Goal: Answer question/provide support: Share knowledge or assist other users

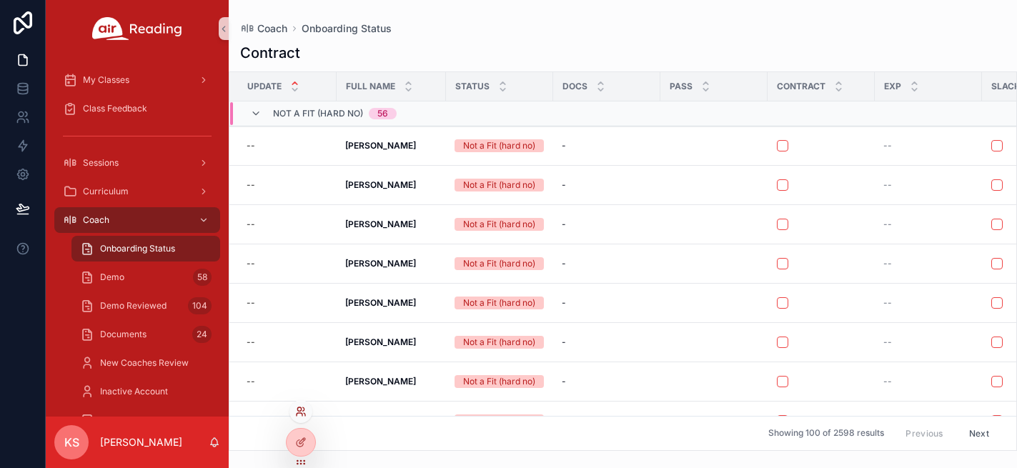
click at [302, 408] on icon at bounding box center [300, 411] width 11 height 11
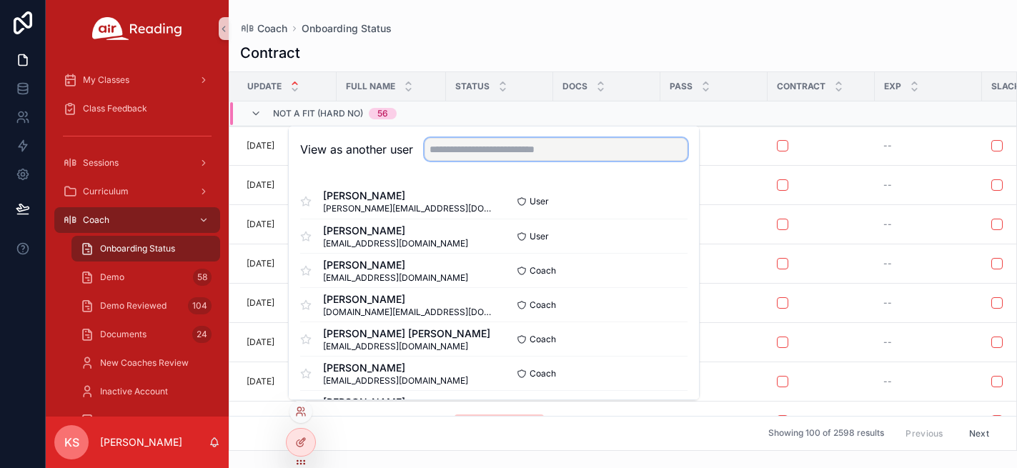
click at [552, 154] on input "text" at bounding box center [555, 149] width 263 height 23
type input "****"
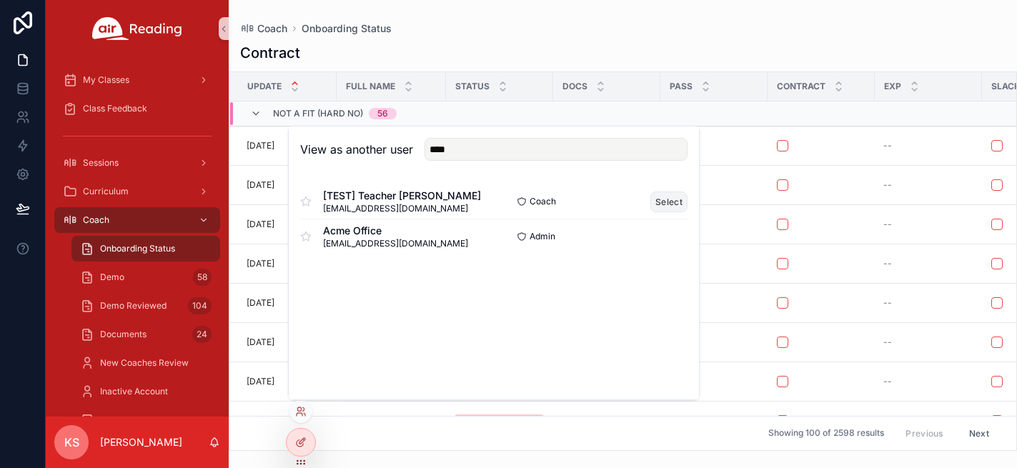
click at [671, 202] on button "Select" at bounding box center [668, 202] width 37 height 21
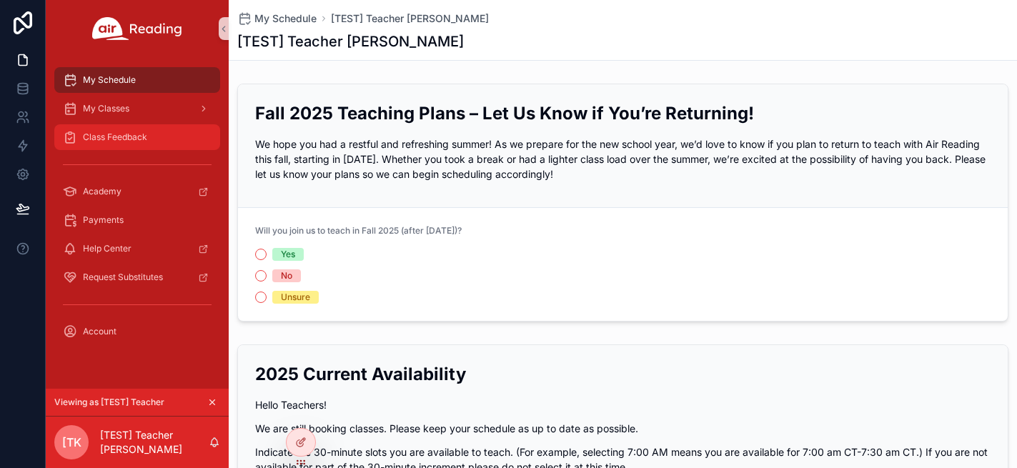
click at [125, 141] on span "Class Feedback" at bounding box center [115, 136] width 64 height 11
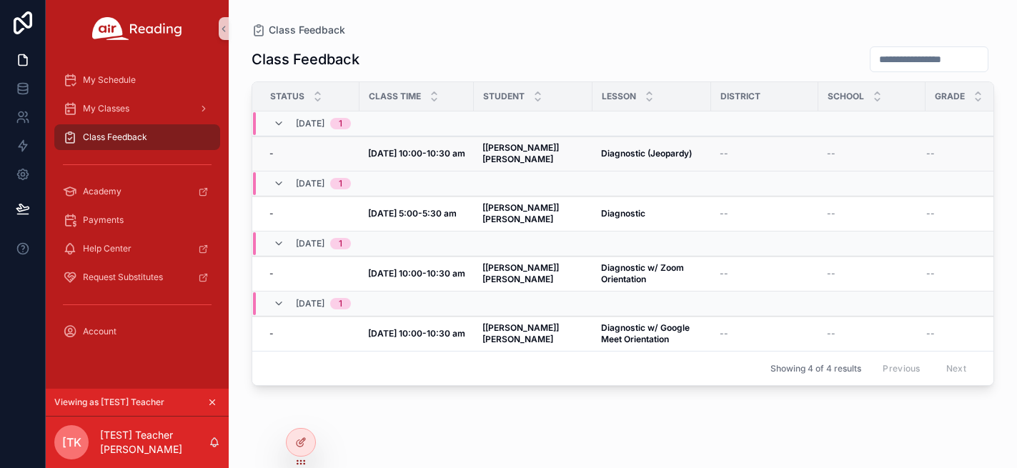
click at [634, 151] on strong "Diagnostic (Jeopardy)" at bounding box center [646, 153] width 91 height 11
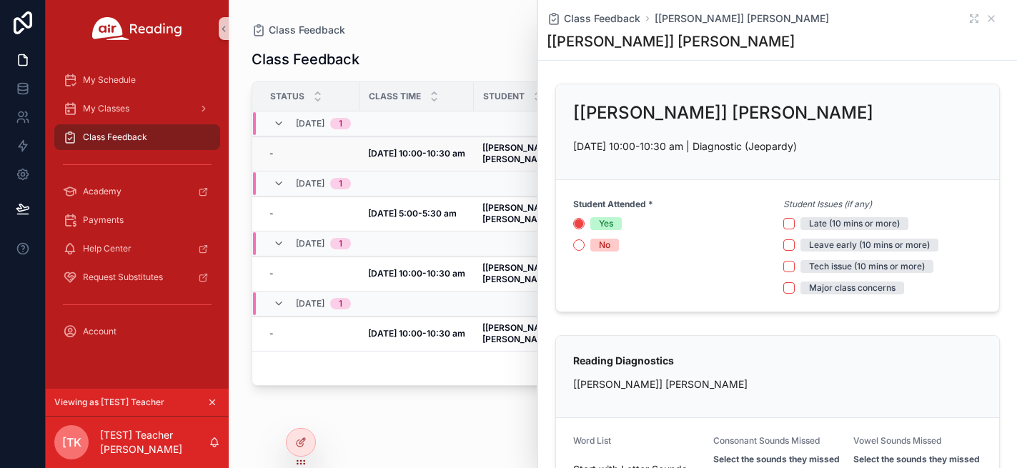
click at [407, 148] on strong "[DATE] 10:00-10:30 am" at bounding box center [416, 153] width 97 height 11
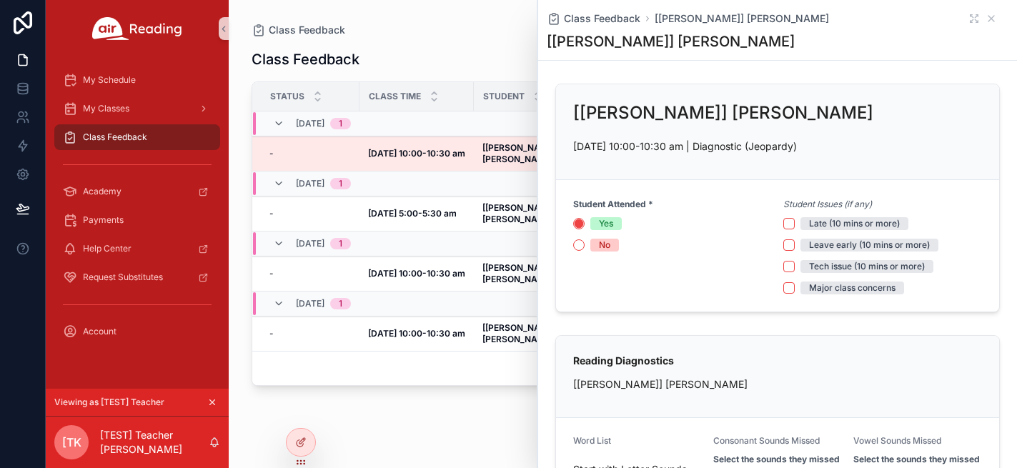
click at [407, 148] on strong "[DATE] 10:00-10:30 am" at bounding box center [416, 153] width 97 height 11
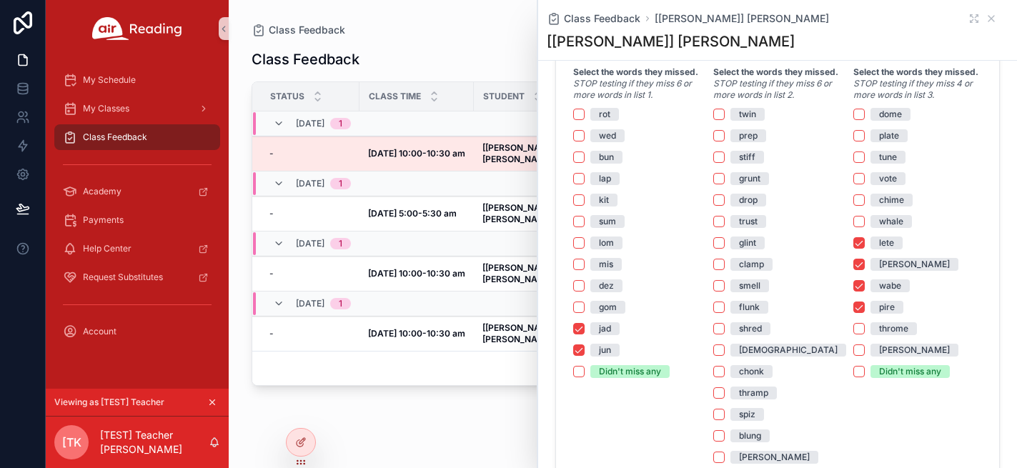
scroll to position [953, 0]
click at [582, 329] on button "jad" at bounding box center [578, 329] width 11 height 11
click at [582, 345] on button "jun" at bounding box center [578, 350] width 11 height 11
click at [865, 246] on div "lete" at bounding box center [917, 243] width 129 height 13
click at [857, 241] on button "lete" at bounding box center [858, 243] width 11 height 11
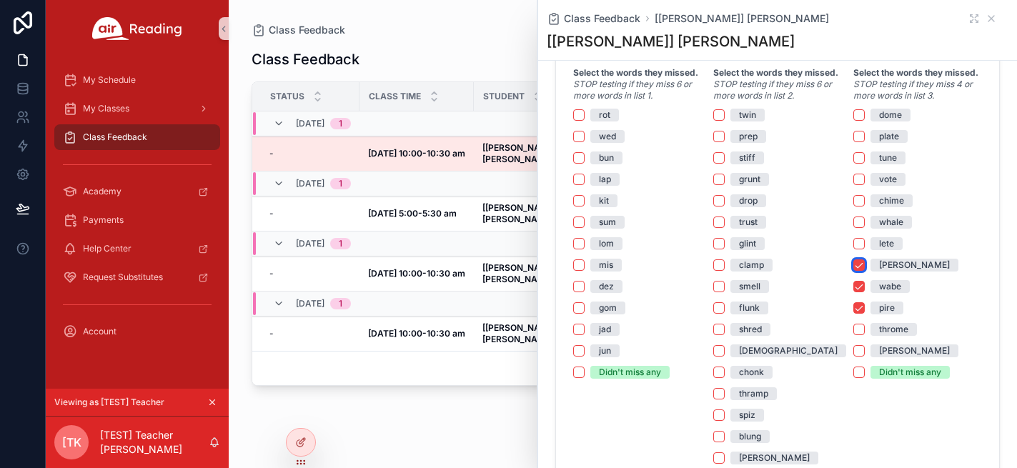
click at [857, 268] on button "[PERSON_NAME]" at bounding box center [858, 264] width 11 height 11
click at [856, 282] on button "wabe" at bounding box center [858, 286] width 11 height 11
click at [856, 309] on button "pire" at bounding box center [858, 307] width 11 height 11
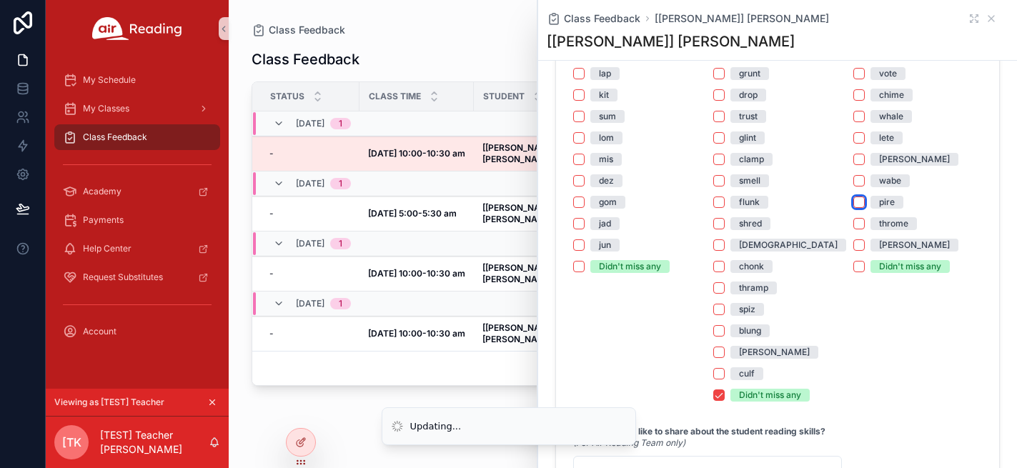
scroll to position [1089, 0]
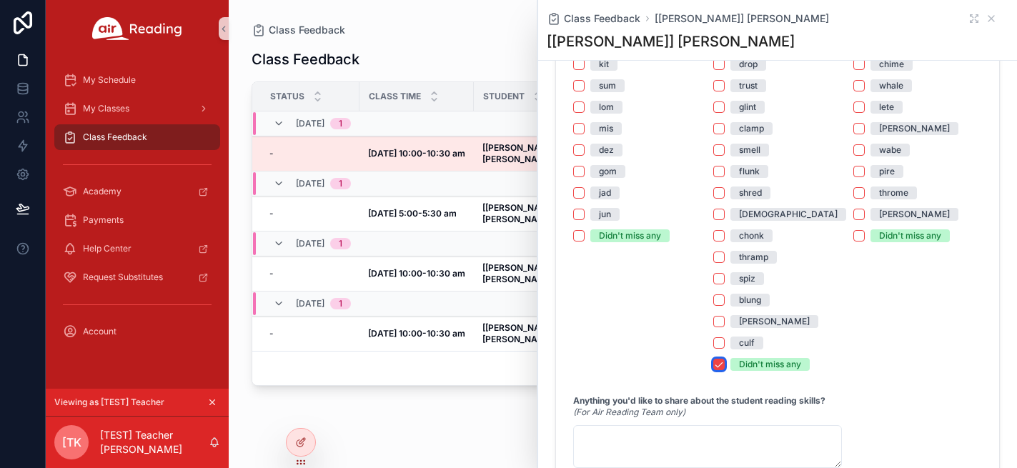
click at [720, 362] on button "Didn't miss any" at bounding box center [718, 364] width 11 height 11
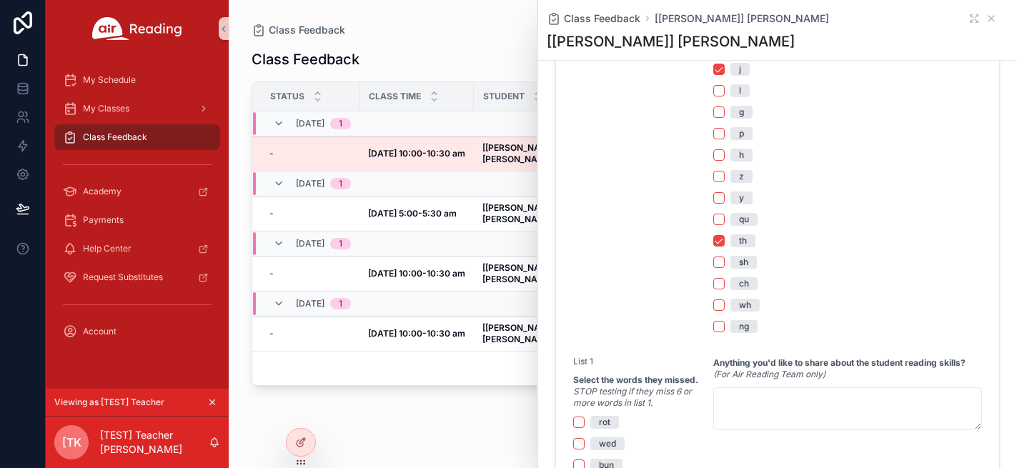
scroll to position [560, 0]
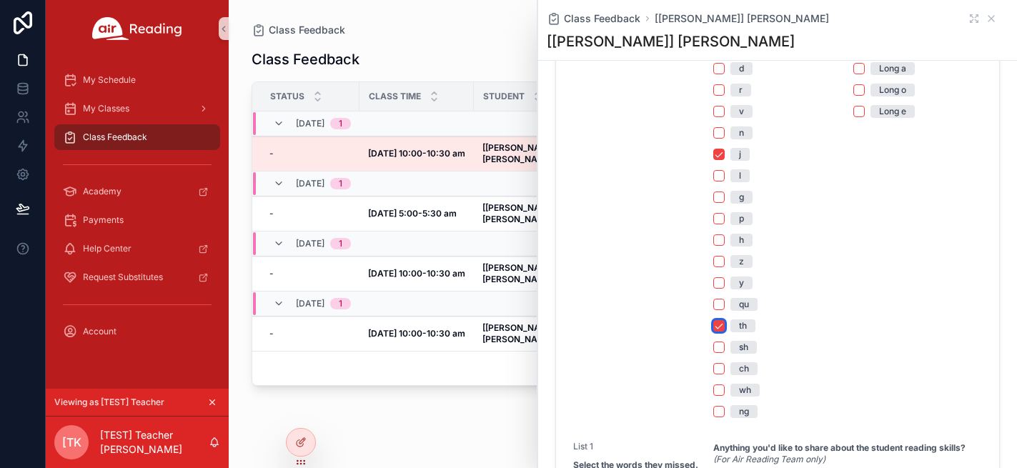
click at [717, 326] on button "th" at bounding box center [718, 325] width 11 height 11
click at [718, 156] on button "j" at bounding box center [718, 154] width 11 height 11
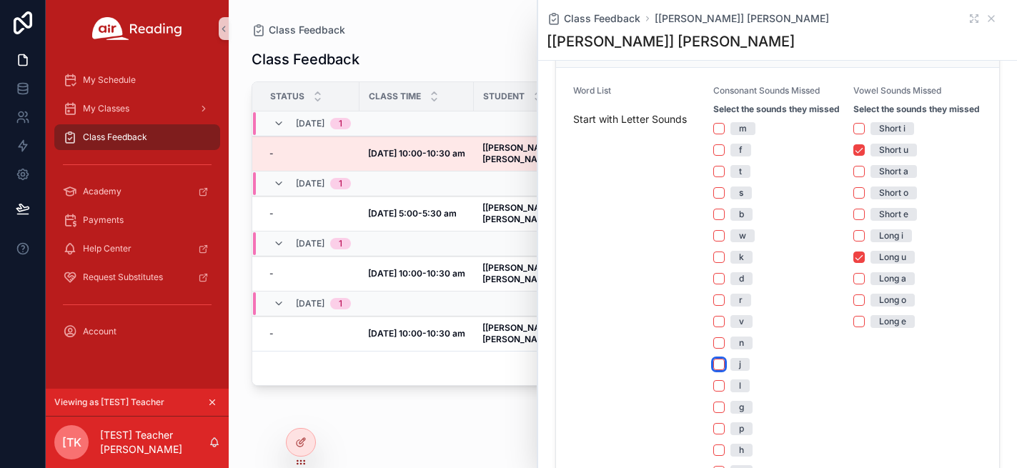
scroll to position [344, 0]
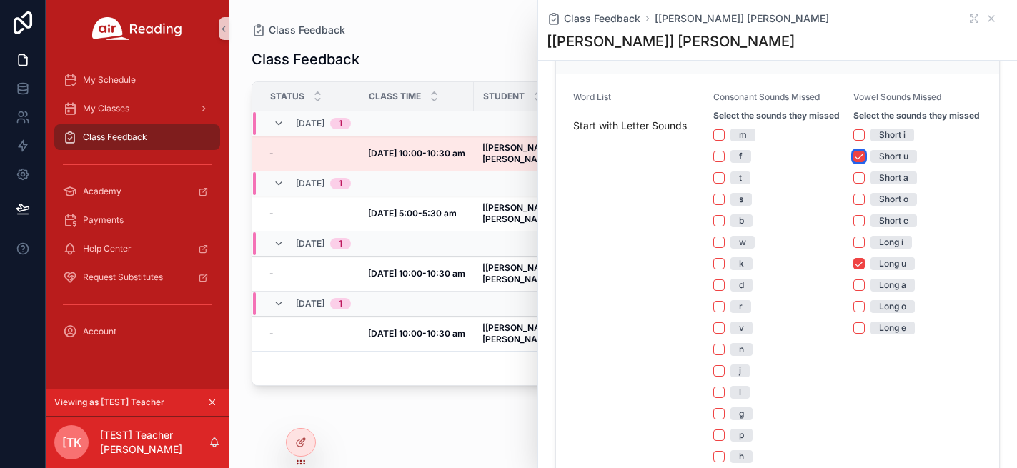
click at [859, 157] on button "Short u" at bounding box center [858, 156] width 11 height 11
click at [856, 263] on button "Long u" at bounding box center [858, 263] width 11 height 11
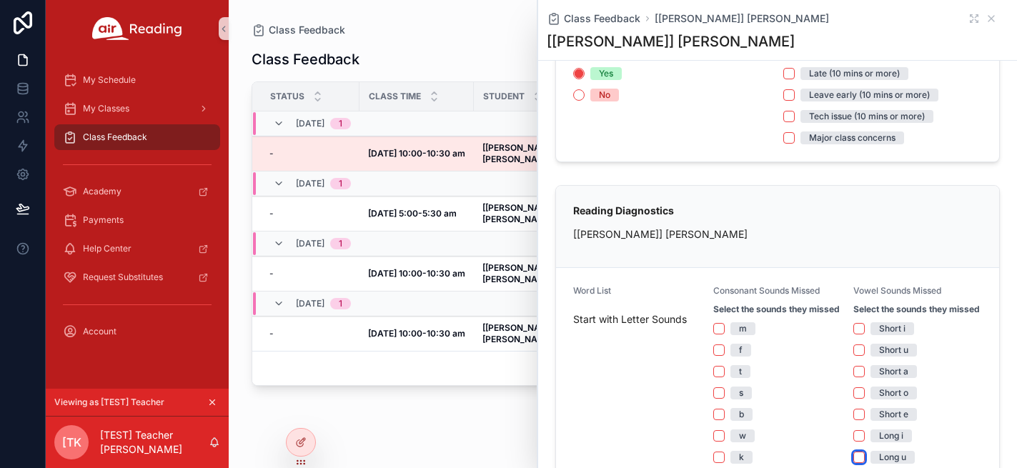
scroll to position [109, 0]
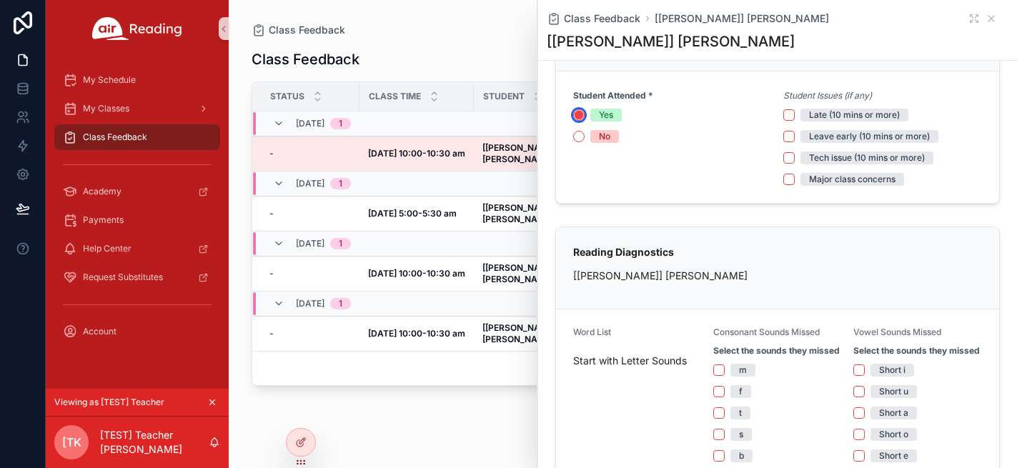
click at [577, 112] on circle "scrollable content" at bounding box center [579, 115] width 9 height 9
click at [580, 115] on circle "scrollable content" at bounding box center [579, 115] width 9 height 9
click at [695, 165] on div "Student Attended * Yes No" at bounding box center [672, 137] width 199 height 97
click at [576, 117] on circle "scrollable content" at bounding box center [579, 115] width 9 height 9
click at [580, 134] on button "No" at bounding box center [578, 136] width 11 height 11
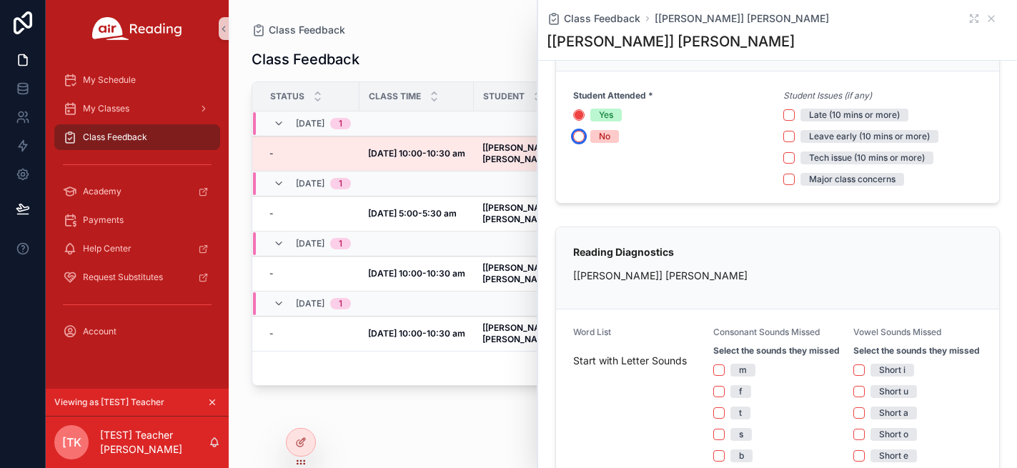
scroll to position [30, 0]
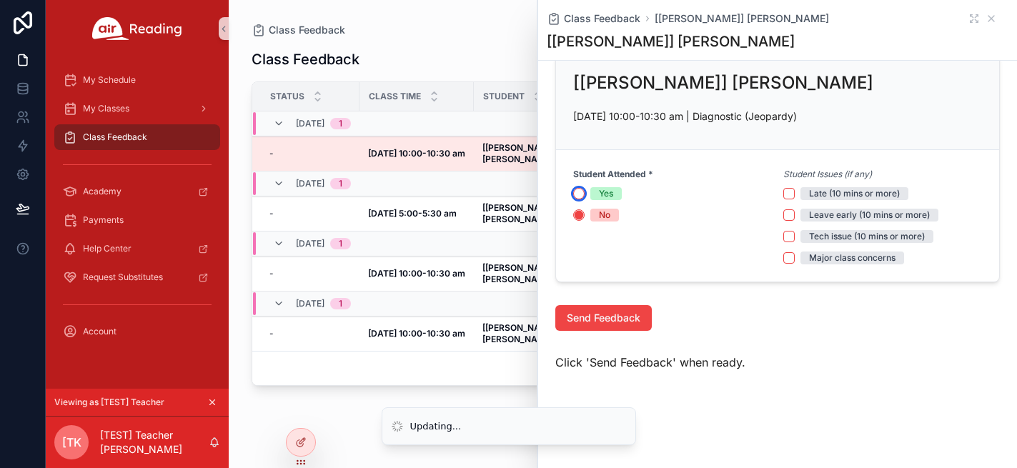
click at [580, 192] on button "Yes" at bounding box center [578, 193] width 11 height 11
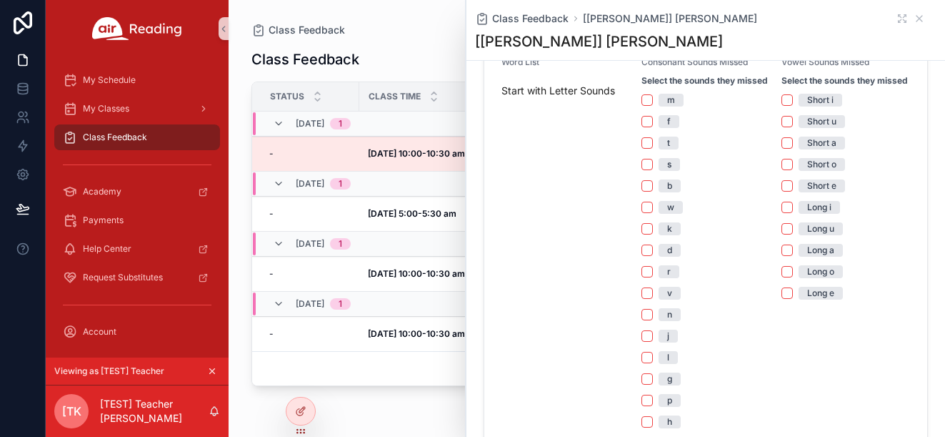
scroll to position [380, 0]
click at [645, 271] on button "r" at bounding box center [647, 269] width 11 height 11
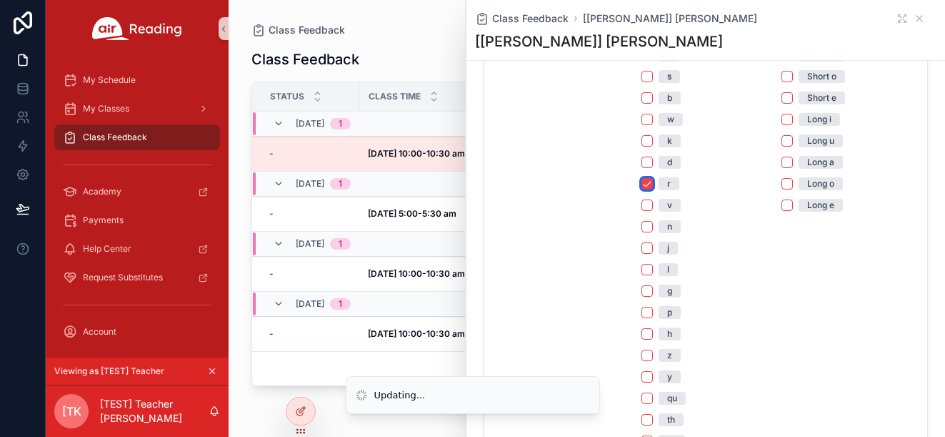
scroll to position [467, 0]
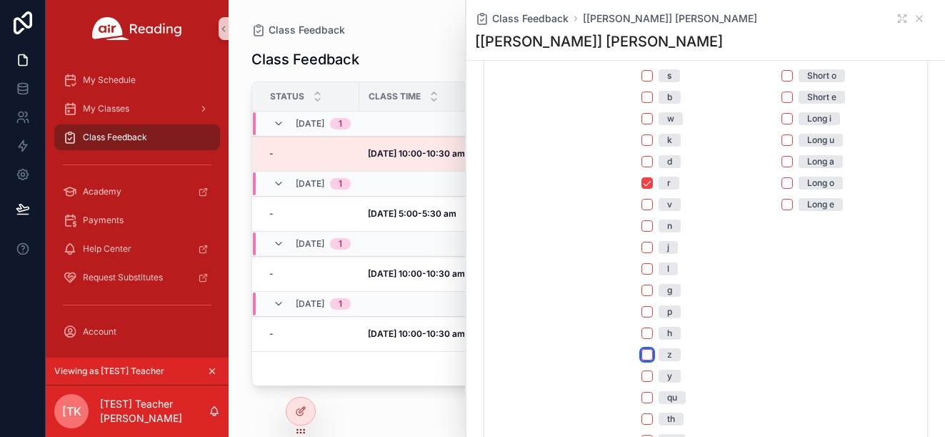
click at [648, 355] on button "z" at bounding box center [647, 354] width 11 height 11
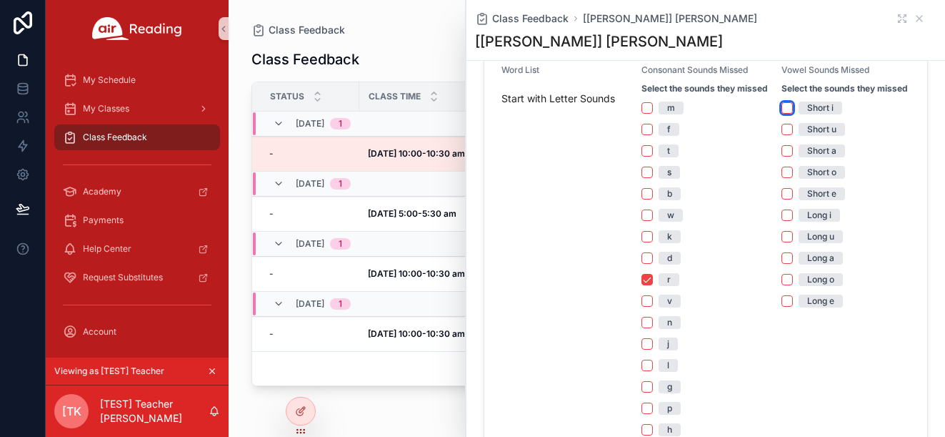
click at [785, 109] on button "Short i" at bounding box center [787, 107] width 11 height 11
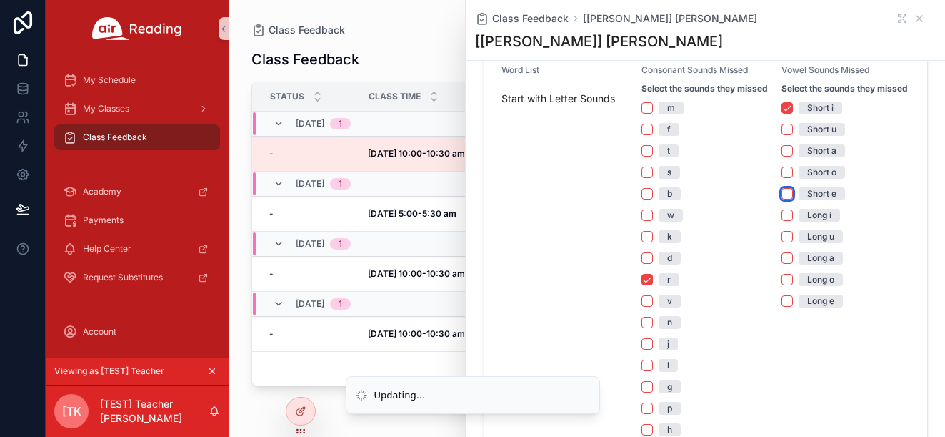
click at [785, 191] on button "Short e" at bounding box center [787, 193] width 11 height 11
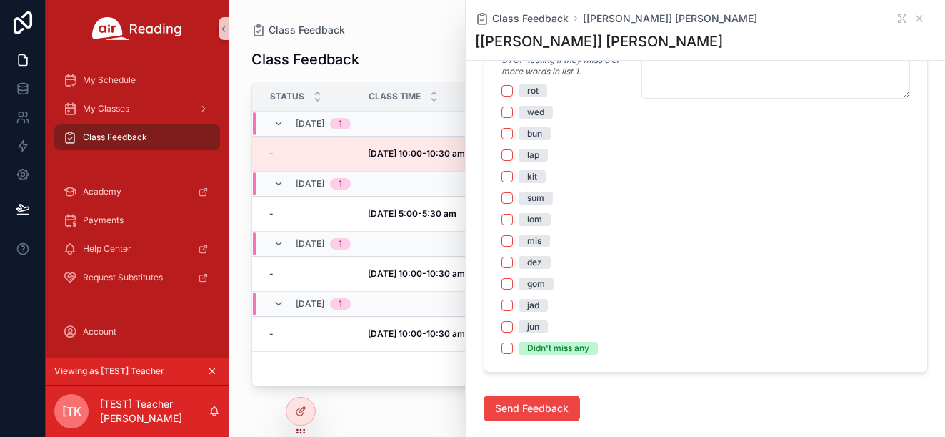
scroll to position [968, 0]
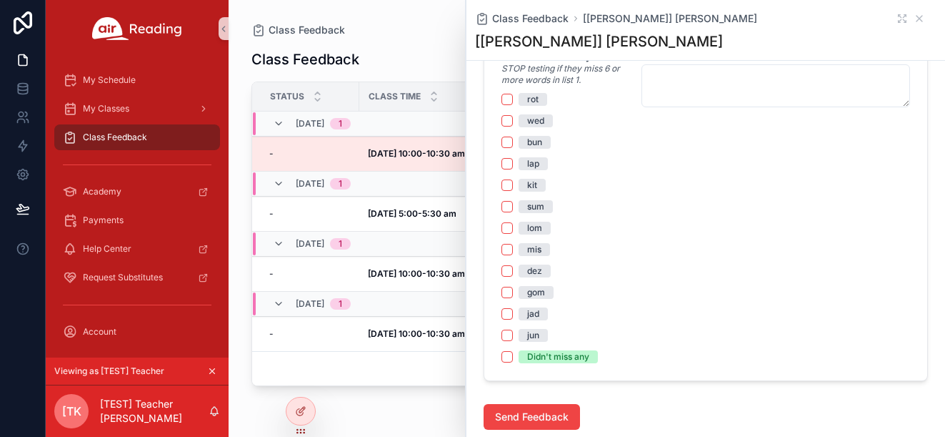
click at [504, 236] on div "rot wed bun lap kit sum lom mis dez gom jad jun Didn't miss any" at bounding box center [566, 228] width 129 height 270
click at [507, 228] on button "lom" at bounding box center [507, 227] width 11 height 11
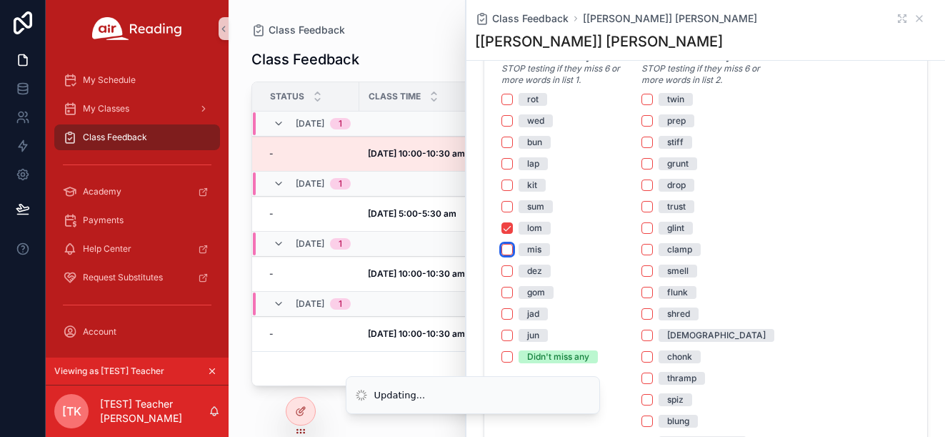
click at [508, 244] on button "mis" at bounding box center [507, 249] width 11 height 11
click at [505, 249] on button "mis" at bounding box center [507, 249] width 11 height 11
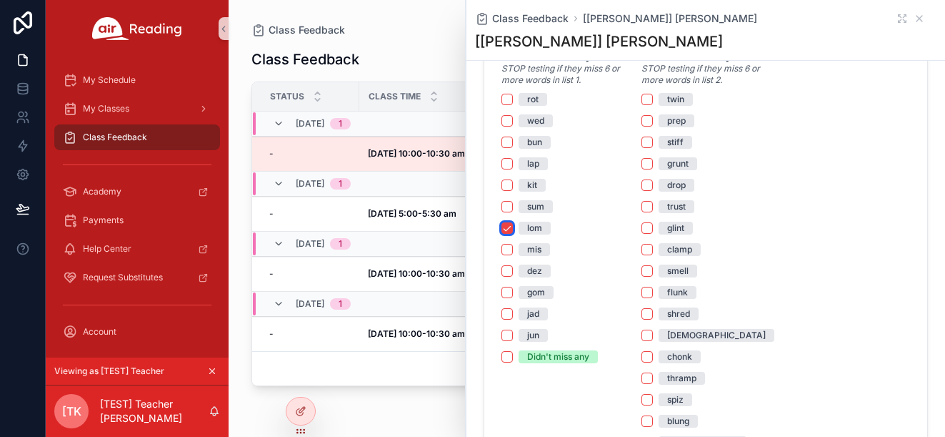
click at [507, 227] on button "lom" at bounding box center [507, 227] width 11 height 11
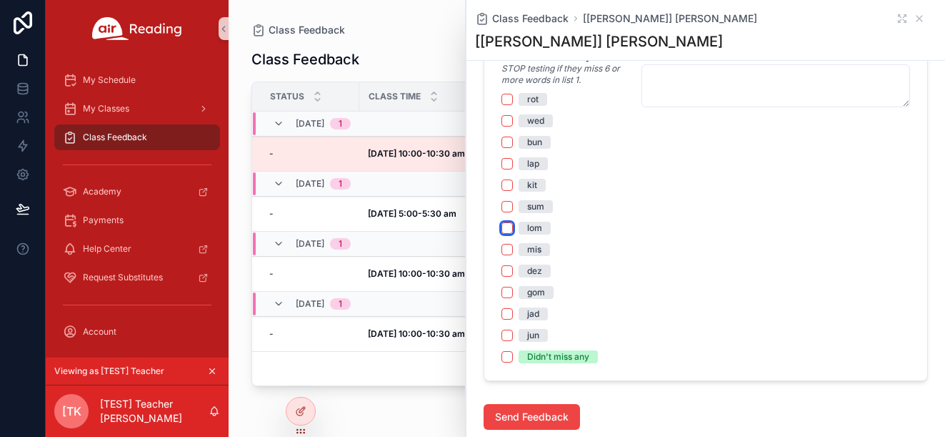
click at [507, 227] on button "lom" at bounding box center [507, 227] width 11 height 11
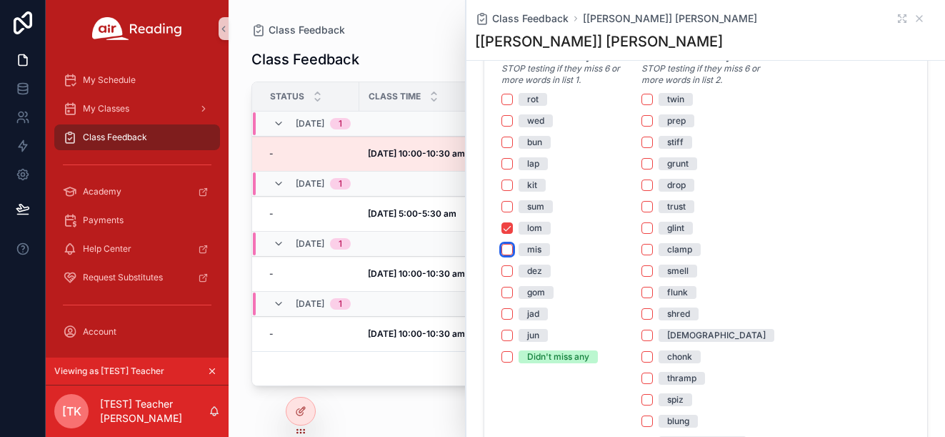
click at [508, 248] on button "mis" at bounding box center [507, 249] width 11 height 11
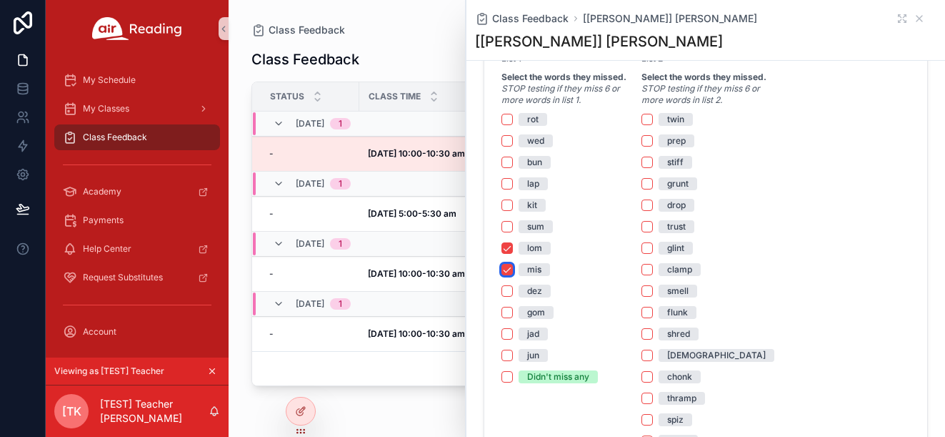
scroll to position [945, 0]
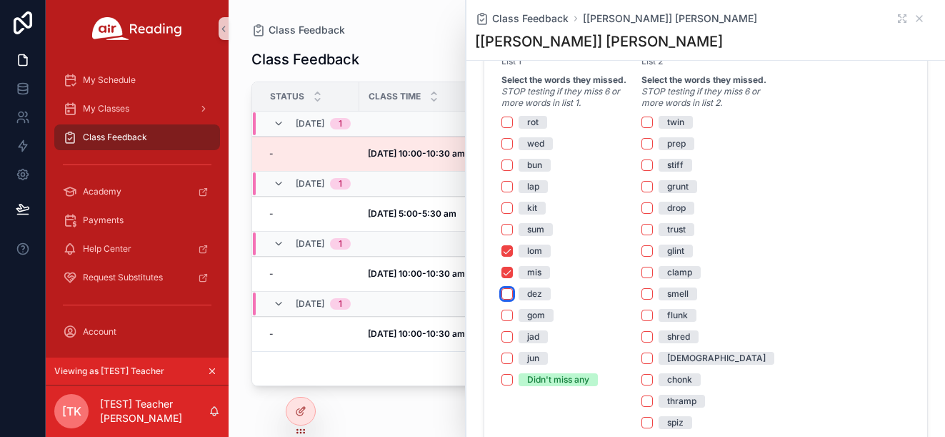
click at [509, 295] on button "dez" at bounding box center [507, 293] width 11 height 11
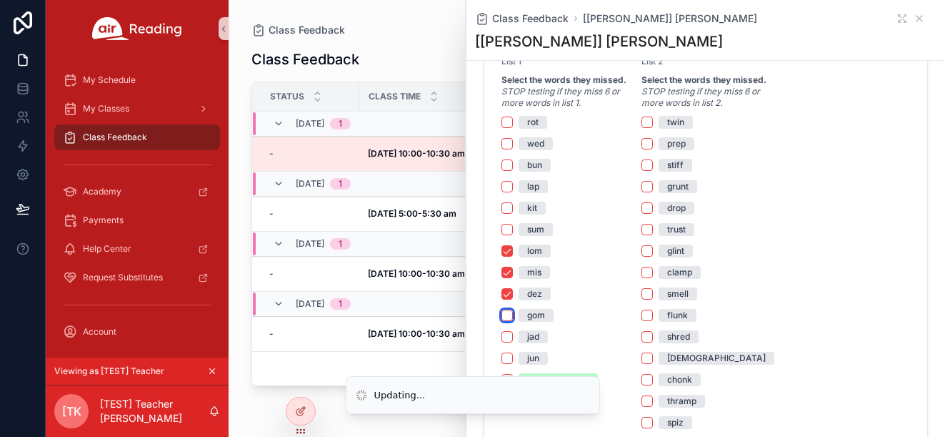
click at [505, 319] on button "gom" at bounding box center [507, 314] width 11 height 11
click at [507, 334] on button "jad" at bounding box center [507, 336] width 11 height 11
click at [507, 358] on button "jun" at bounding box center [507, 357] width 11 height 11
click at [505, 228] on button "sum" at bounding box center [507, 229] width 11 height 11
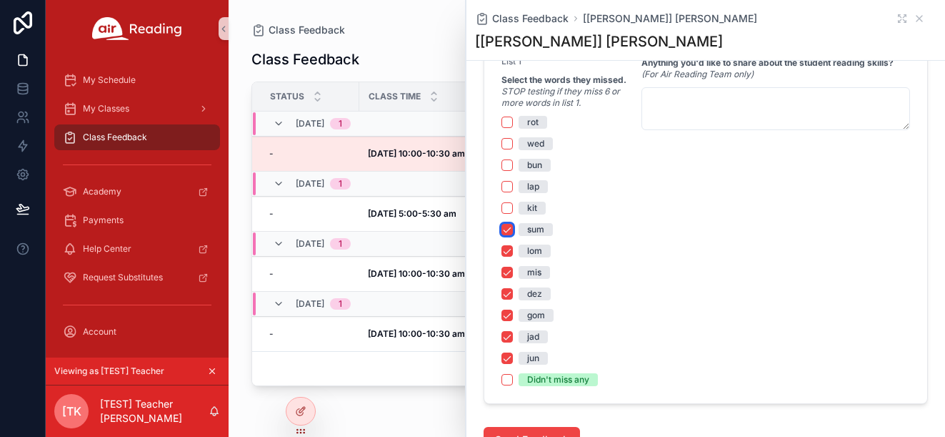
click at [506, 229] on button "sum" at bounding box center [507, 229] width 11 height 11
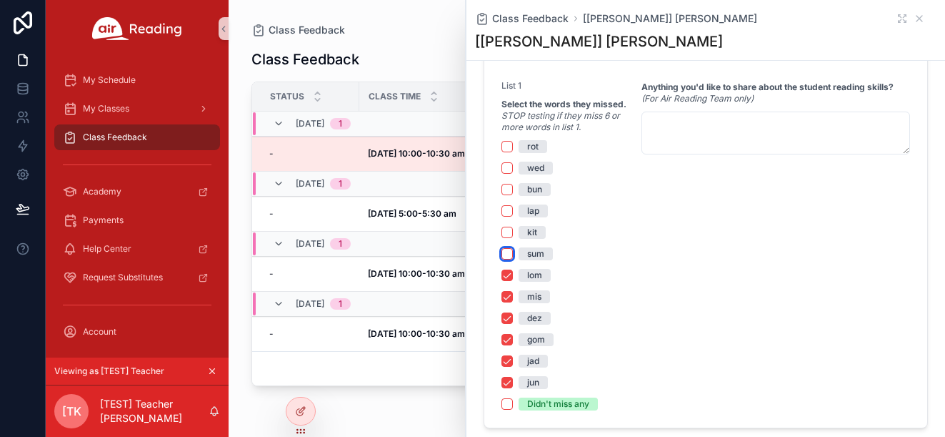
scroll to position [908, 0]
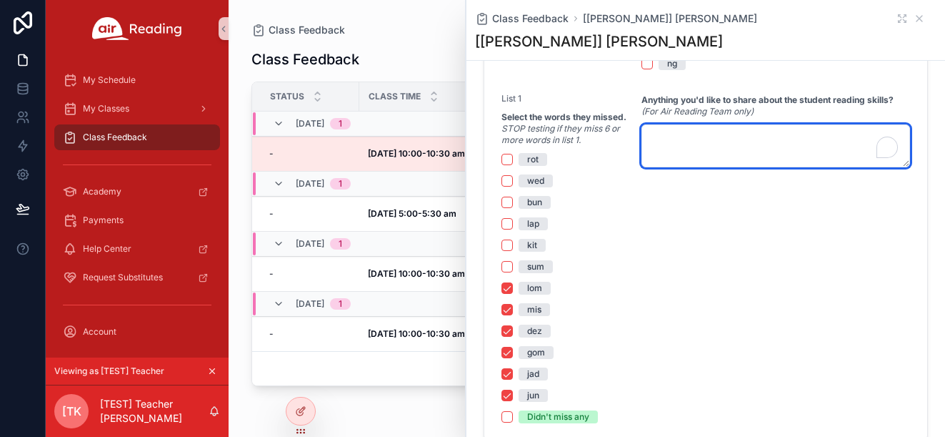
click at [661, 146] on textarea "To enrich screen reader interactions, please activate Accessibility in Grammarl…" at bounding box center [776, 145] width 269 height 43
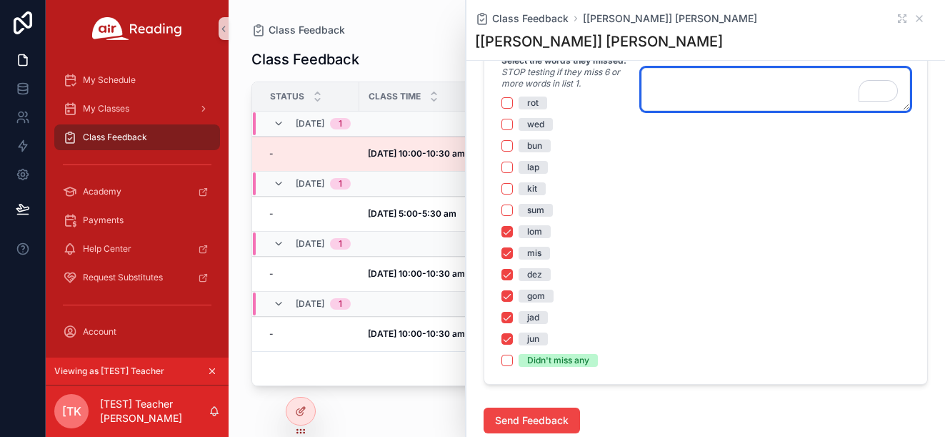
scroll to position [966, 0]
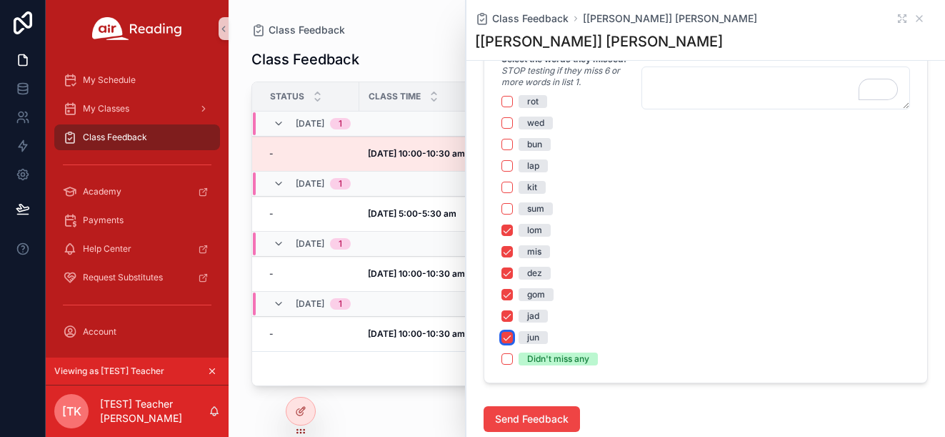
click at [509, 335] on button "jun" at bounding box center [507, 337] width 11 height 11
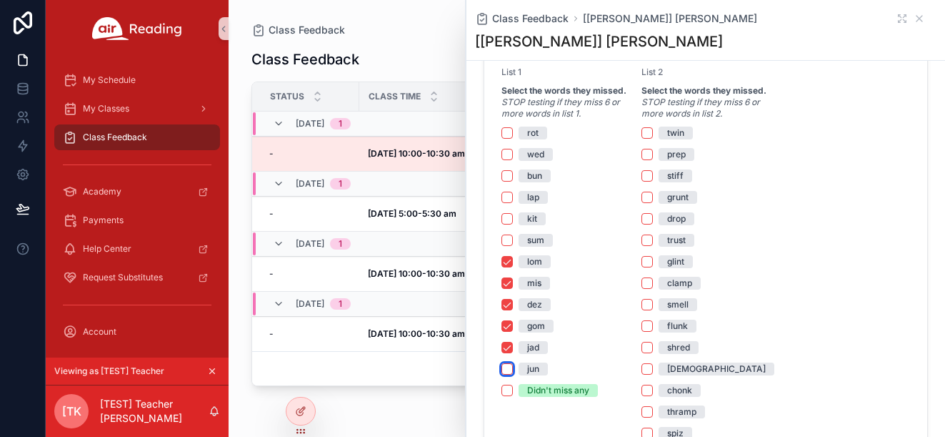
scroll to position [954, 0]
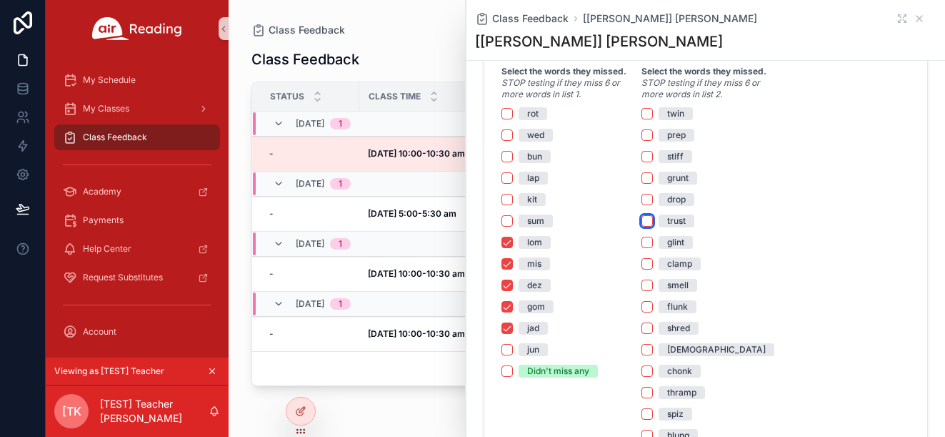
click at [650, 221] on button "trust" at bounding box center [647, 220] width 11 height 11
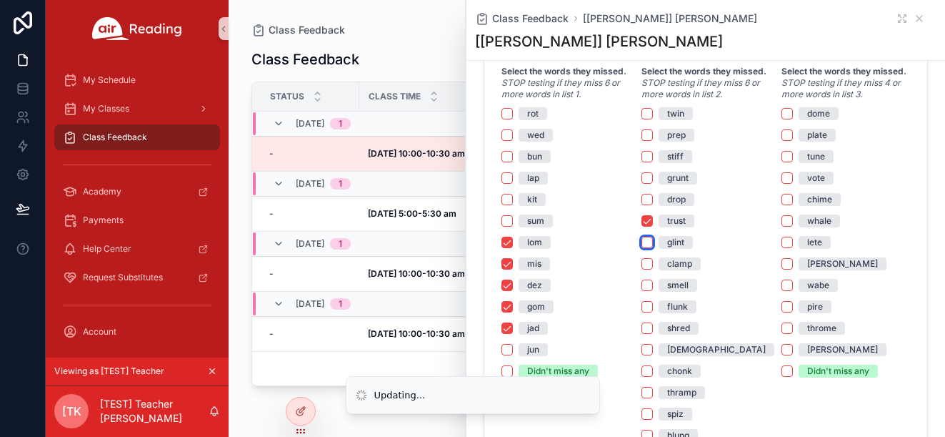
click at [650, 239] on button "glint" at bounding box center [647, 242] width 11 height 11
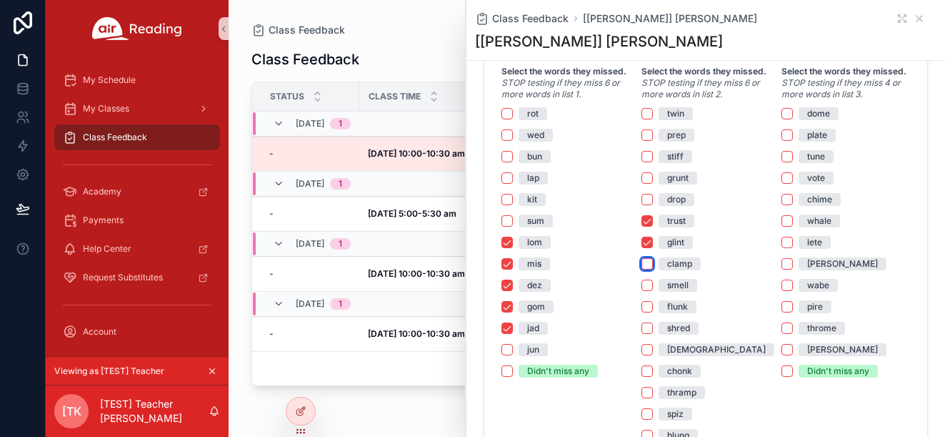
click at [646, 266] on button "clamp" at bounding box center [647, 263] width 11 height 11
click at [655, 373] on div "chonk" at bounding box center [706, 370] width 129 height 13
click at [650, 371] on button "chonk" at bounding box center [647, 370] width 11 height 11
click at [791, 284] on button "wabe" at bounding box center [787, 284] width 11 height 11
click at [789, 259] on button "[PERSON_NAME]" at bounding box center [787, 263] width 11 height 11
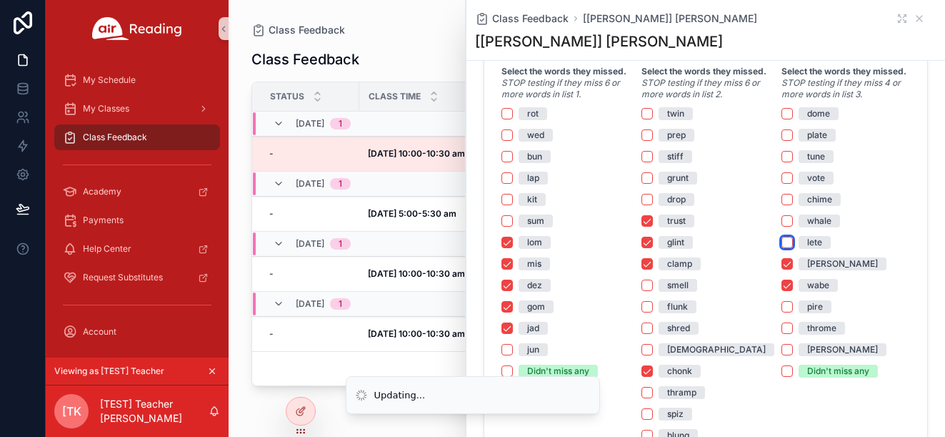
click at [789, 239] on button "lete" at bounding box center [787, 242] width 11 height 11
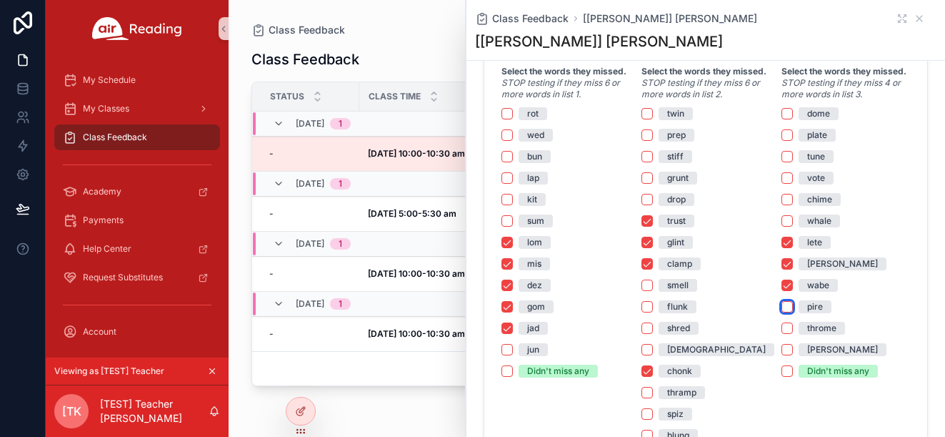
click at [788, 307] on button "pire" at bounding box center [787, 306] width 11 height 11
click at [787, 311] on button "pire" at bounding box center [787, 306] width 11 height 11
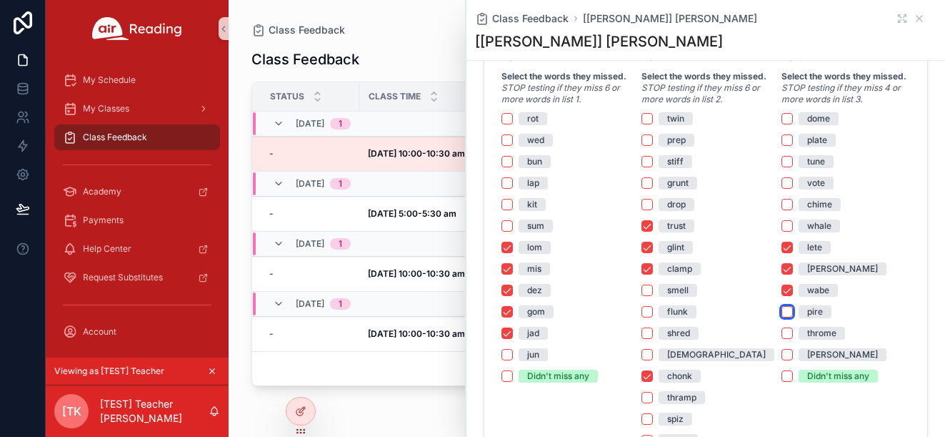
scroll to position [925, 0]
